Goal: Navigation & Orientation: Find specific page/section

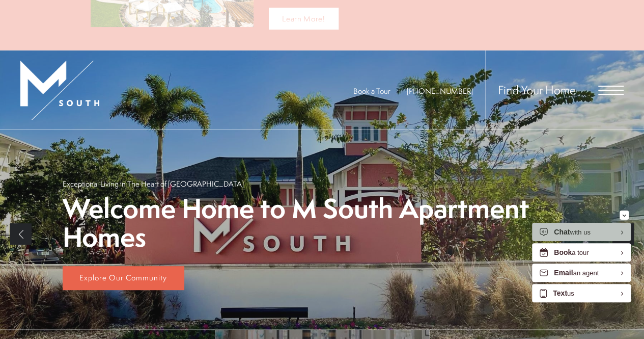
scroll to position [90, 0]
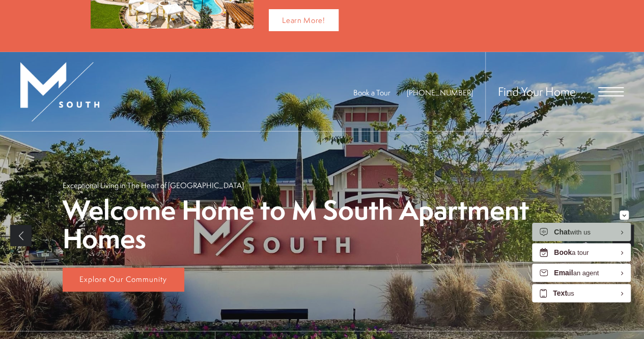
click at [542, 93] on span "Find Your Home" at bounding box center [537, 91] width 78 height 16
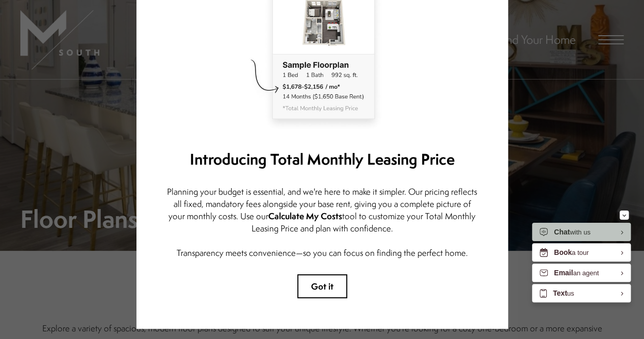
scroll to position [131, 0]
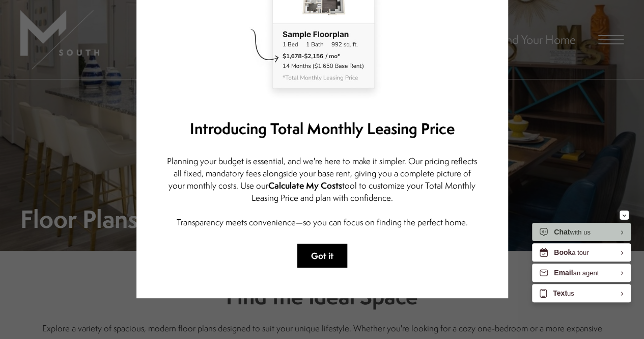
click at [333, 244] on button "Got it" at bounding box center [322, 255] width 50 height 24
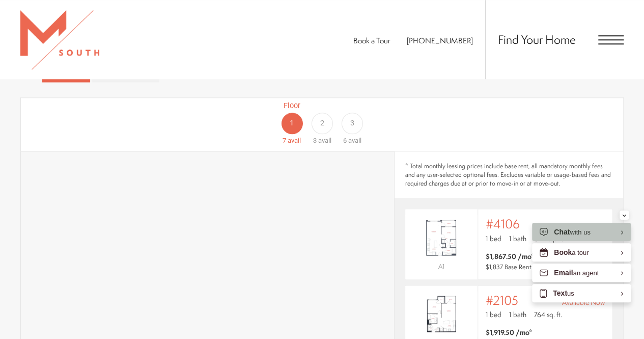
scroll to position [662, 0]
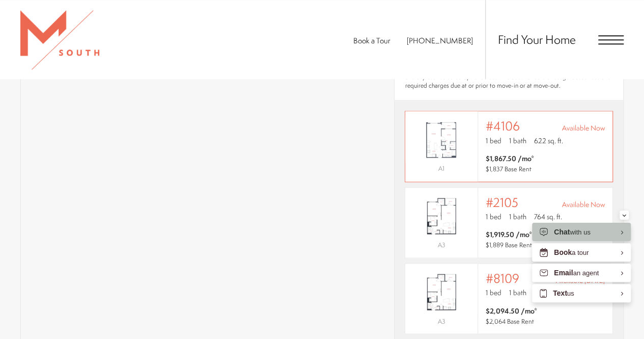
click at [564, 133] on div "Outside price filter range #4106 Available Now 1 bed 1 bath 622 sq. ft. $1,867.…" at bounding box center [545, 146] width 119 height 54
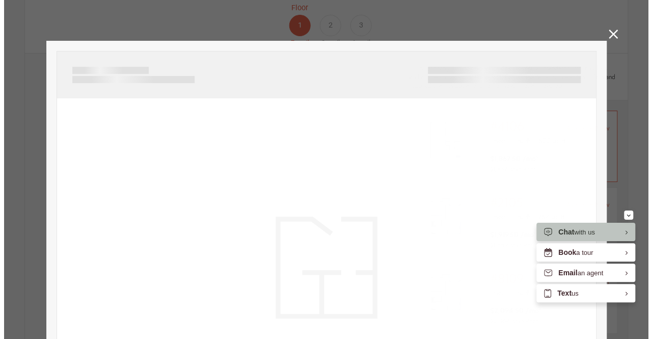
scroll to position [0, 0]
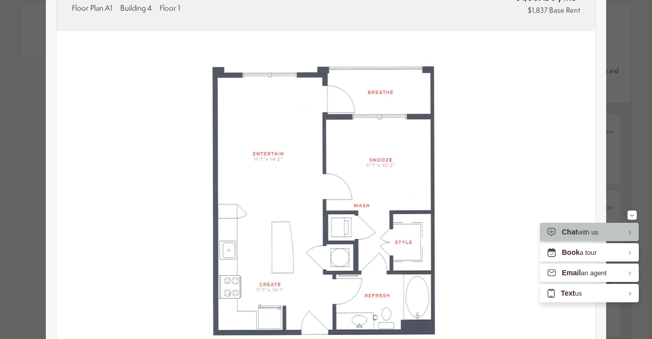
type input "**********"
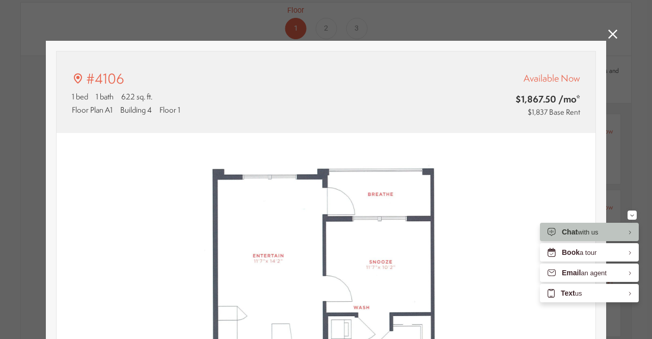
click at [608, 36] on icon at bounding box center [612, 34] width 9 height 9
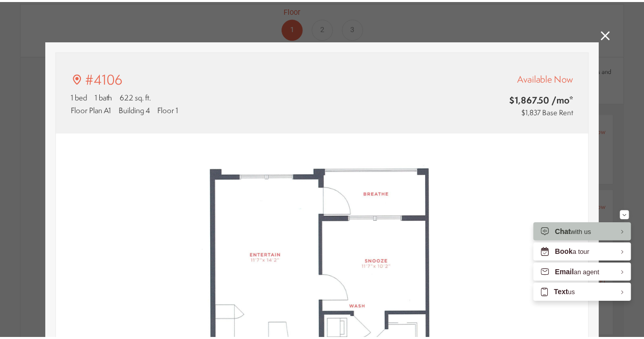
scroll to position [662, 0]
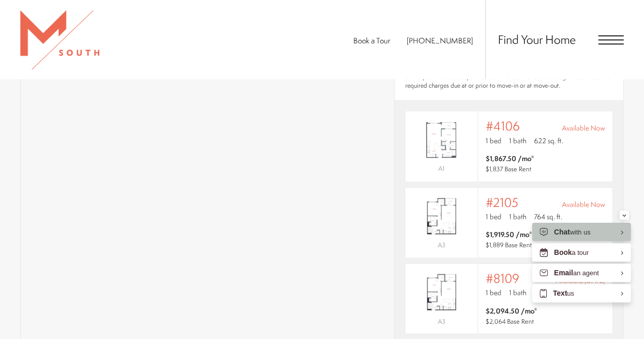
click at [609, 34] on div "Find Your Home" at bounding box center [554, 39] width 139 height 79
click at [612, 44] on div "Find Your Home" at bounding box center [554, 39] width 139 height 79
click at [609, 36] on span "Open Menu" at bounding box center [610, 35] width 25 height 1
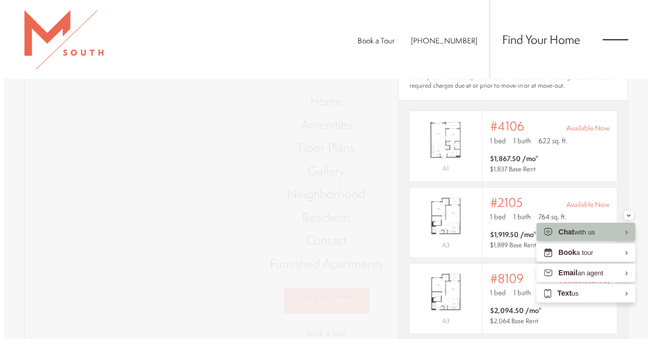
scroll to position [0, 0]
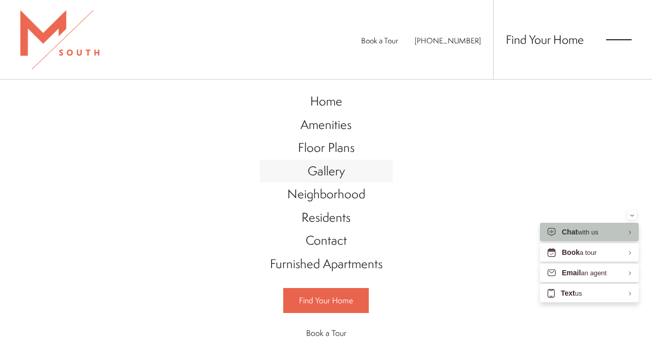
click at [323, 168] on span "Gallery" at bounding box center [326, 170] width 37 height 17
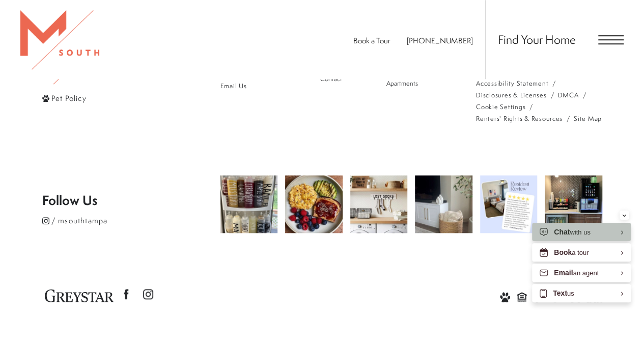
scroll to position [2325, 0]
